Goal: Find contact information: Obtain details needed to contact an individual or organization

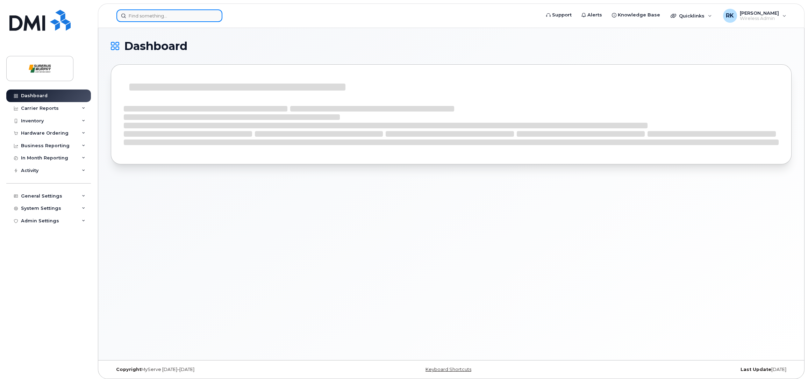
click at [168, 14] on input at bounding box center [169, 15] width 106 height 13
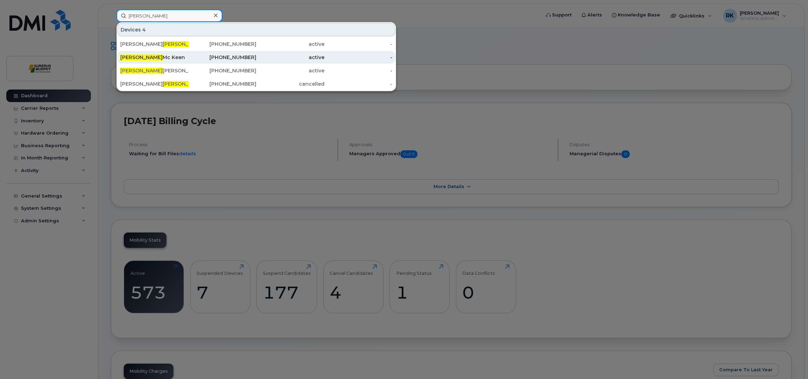
type input "[PERSON_NAME]"
click at [151, 58] on div "[PERSON_NAME]" at bounding box center [154, 57] width 68 height 7
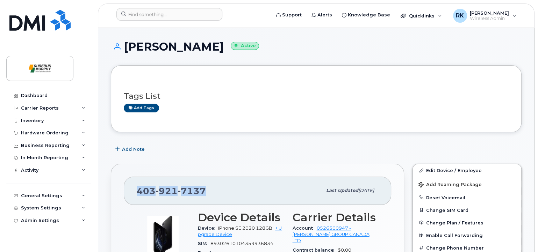
drag, startPoint x: 205, startPoint y: 191, endPoint x: 136, endPoint y: 190, distance: 68.9
click at [136, 190] on div "[PHONE_NUMBER] Last updated [DATE]" at bounding box center [257, 191] width 267 height 28
copy span "[PHONE_NUMBER]"
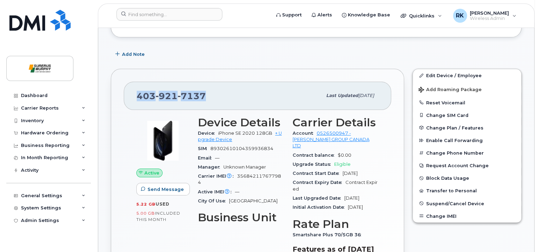
scroll to position [105, 0]
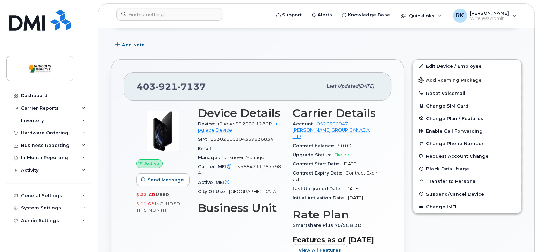
click at [208, 49] on div "Add Note" at bounding box center [316, 44] width 411 height 13
click at [463, 228] on div "Edit Device / Employee Add Roaming Package Reset Voicemail Change SIM Card Chan…" at bounding box center [466, 183] width 117 height 256
